Goal: Find specific page/section: Find specific page/section

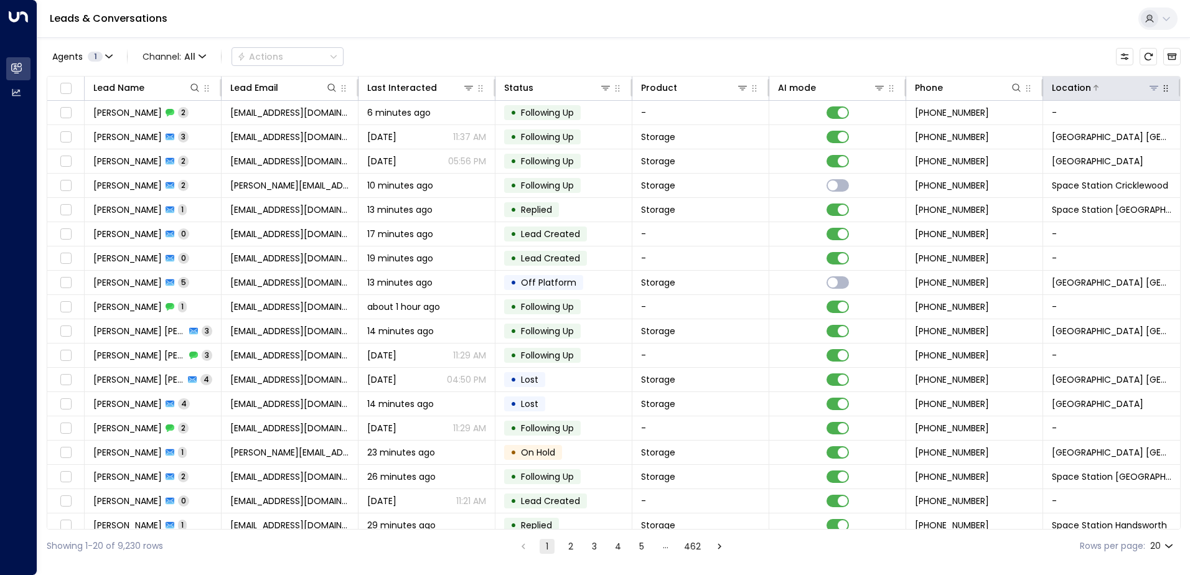
click at [1149, 87] on icon at bounding box center [1154, 88] width 10 height 10
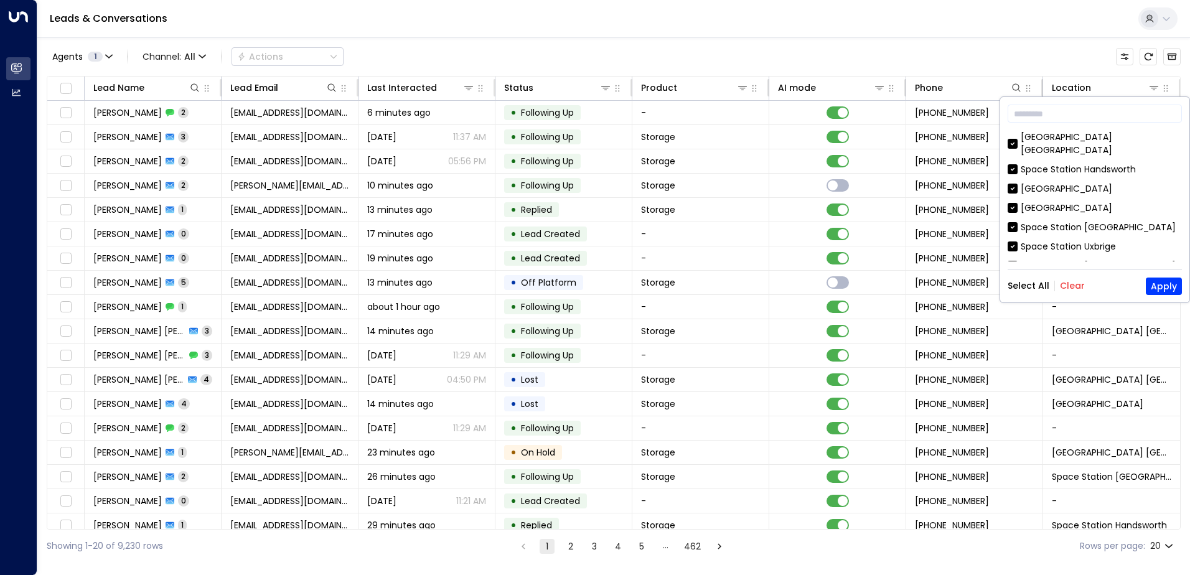
click at [1072, 283] on button "Clear" at bounding box center [1072, 286] width 25 height 10
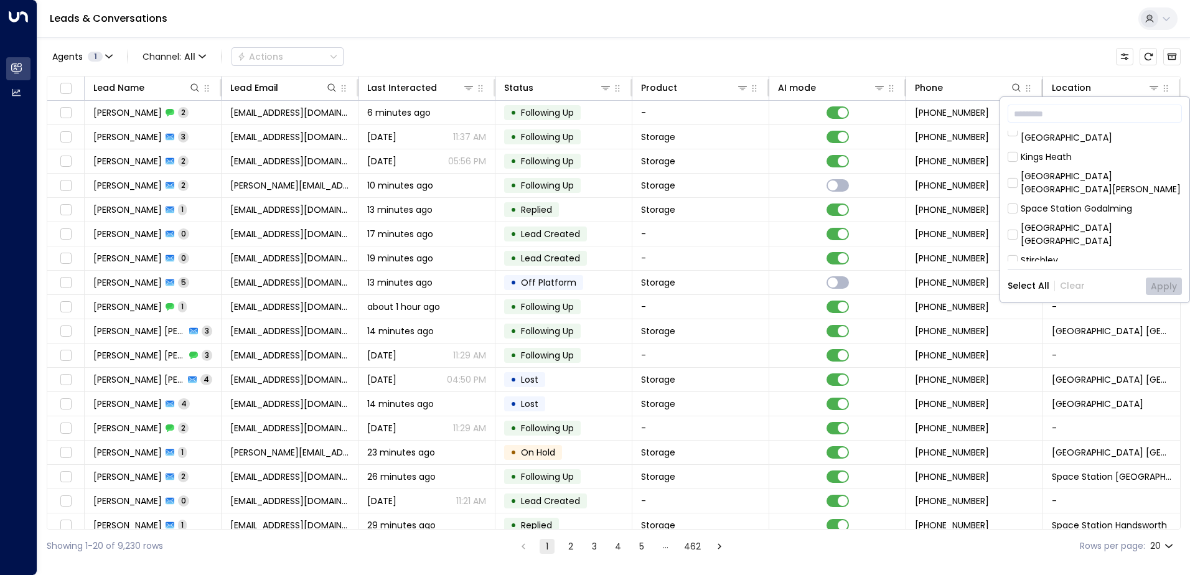
scroll to position [249, 0]
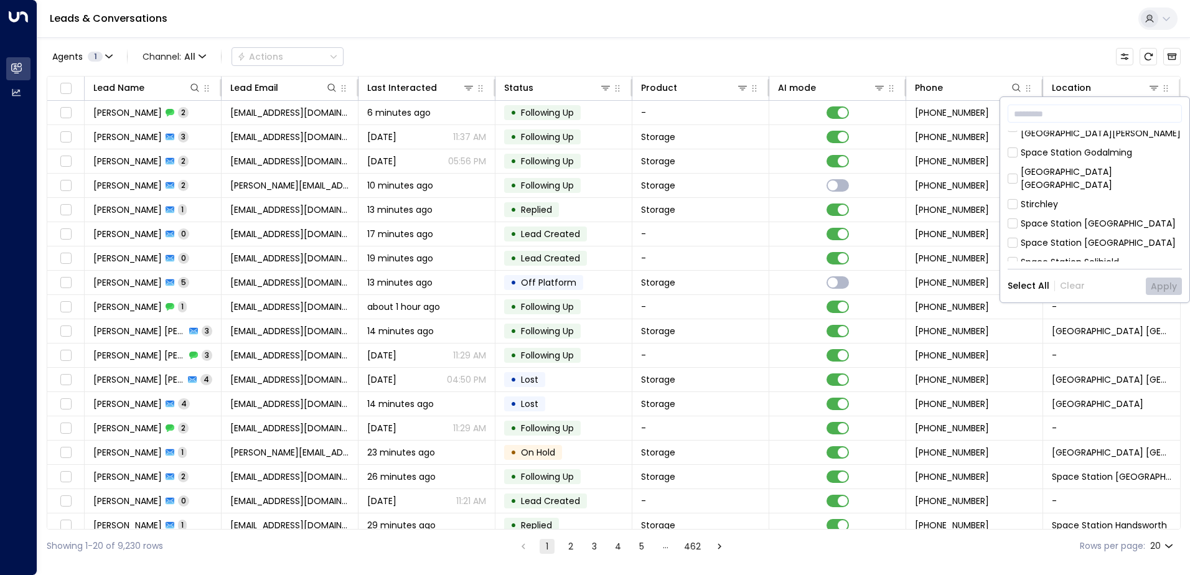
click at [1095, 236] on div "Space Station [GEOGRAPHIC_DATA]" at bounding box center [1098, 242] width 155 height 13
click at [1163, 288] on button "Apply" at bounding box center [1164, 286] width 36 height 17
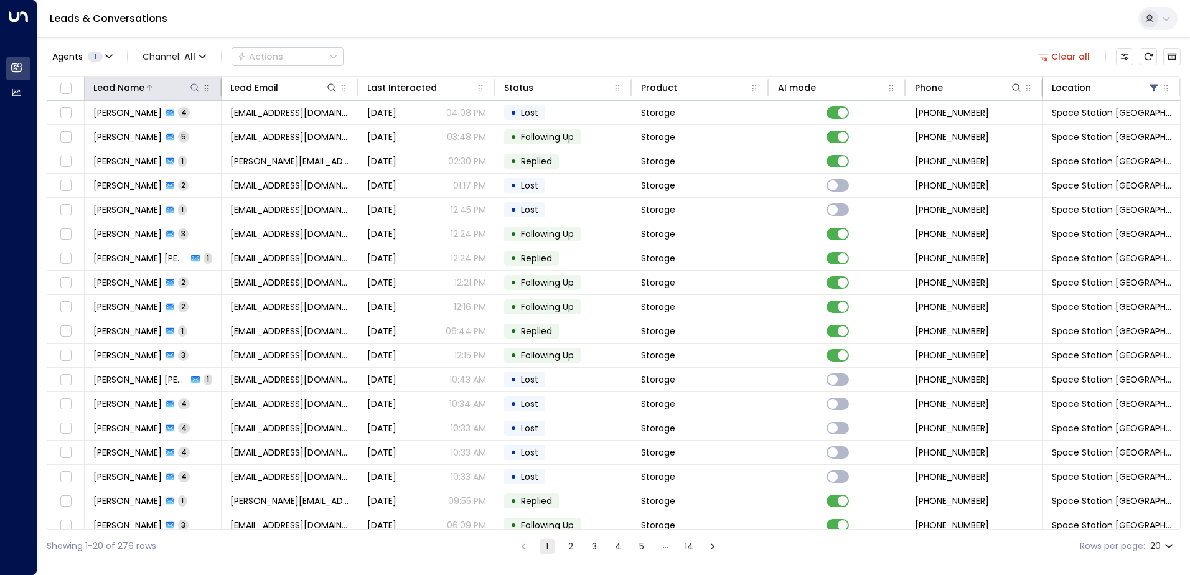
click at [192, 87] on icon at bounding box center [195, 88] width 10 height 10
click at [179, 136] on input "text" at bounding box center [194, 132] width 172 height 23
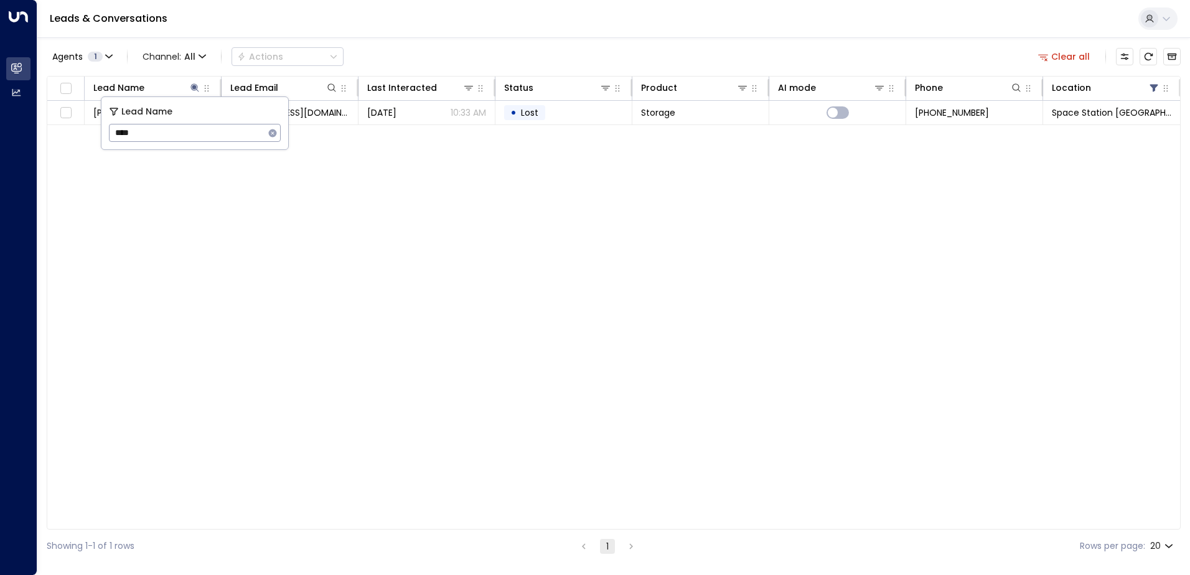
type input "****"
click at [197, 212] on div "Lead Name Lead Email Last Interacted Status Product AI mode Phone Location Mark…" at bounding box center [614, 303] width 1134 height 454
